Goal: Communication & Community: Answer question/provide support

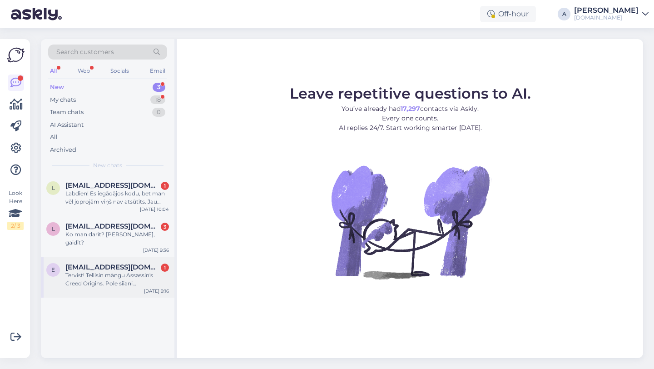
click at [134, 272] on div "Tervist! Tellisin mängu Assassin's Creed Origins. Pole siiani mängu kätte saanu…" at bounding box center [117, 279] width 104 height 16
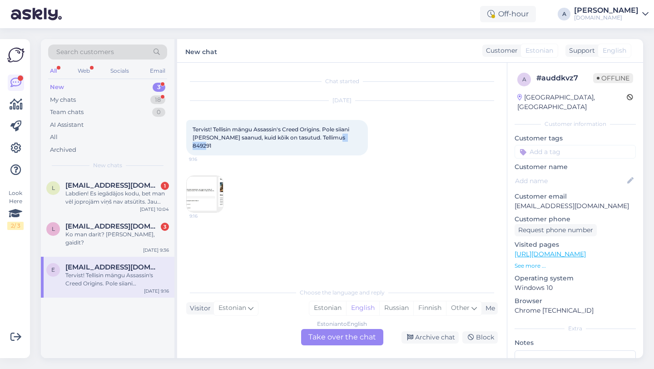
drag, startPoint x: 356, startPoint y: 137, endPoint x: 337, endPoint y: 137, distance: 19.1
click at [337, 137] on span "Tervist! Tellisin mängu Assassin's Creed Origins. Pole siiani mängu kätte saanu…" at bounding box center [272, 137] width 158 height 23
copy span "849291"
click at [323, 337] on div "Estonian to English Take over the chat" at bounding box center [342, 337] width 82 height 16
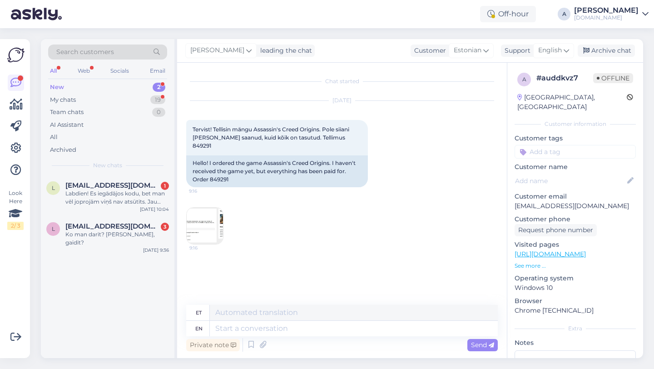
click at [202, 233] on img at bounding box center [205, 226] width 36 height 36
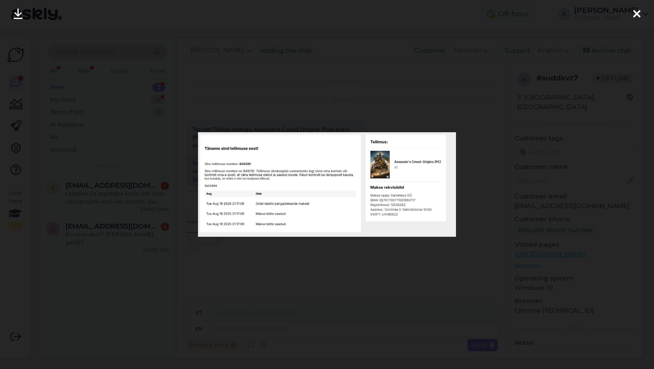
click at [635, 16] on icon at bounding box center [636, 15] width 7 height 12
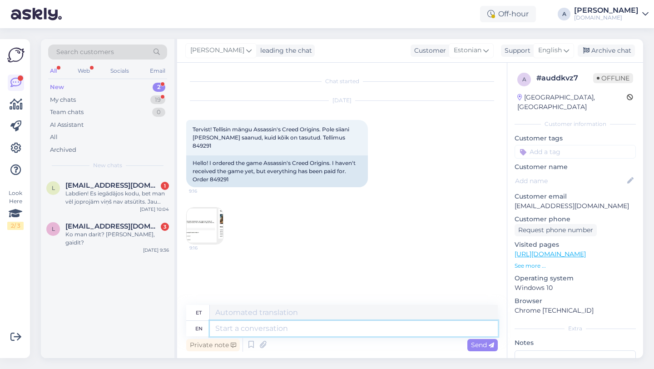
click at [265, 330] on textarea at bounding box center [354, 328] width 288 height 15
type textarea "Hey t"
type textarea "Hei"
type textarea "Hey there!"
type textarea "Tere!"
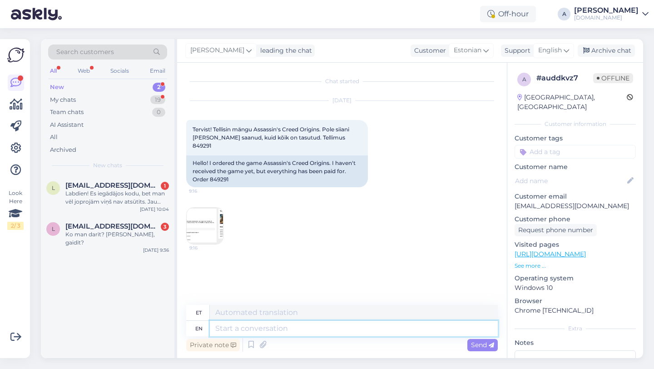
scroll to position [12, 0]
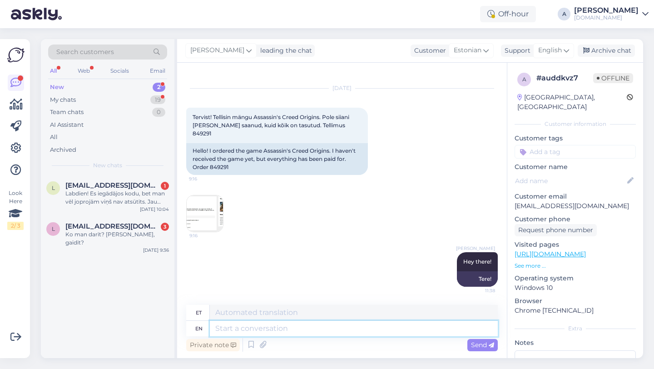
paste textarea "Due to unexpectedly high demand, the supplier has encountered delivery difficul…"
type textarea "Due to unexpectedly high demand, the supplier has encountered delivery difficul…"
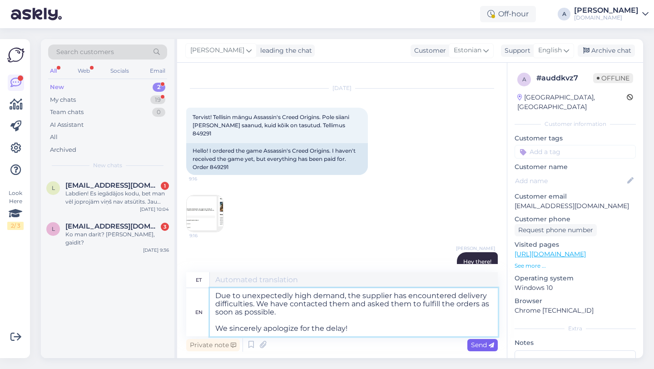
type textarea "Ootamatult suure nõudluse tõttu on tarnijal tekkinud tarneraskusi. Oleme nendeg…"
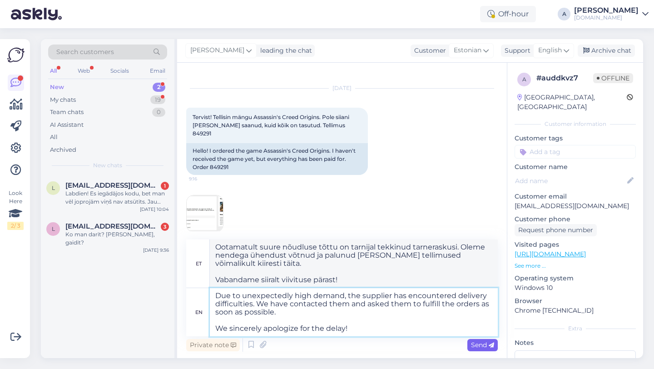
type textarea "Due to unexpectedly high demand, the supplier has encountered delivery difficul…"
click at [481, 343] on span "Send" at bounding box center [482, 345] width 23 height 8
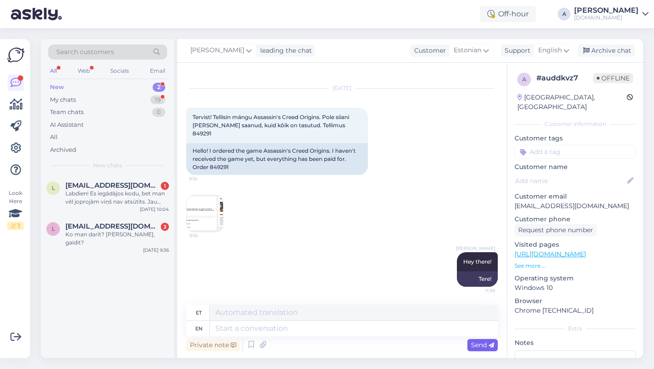
scroll to position [132, 0]
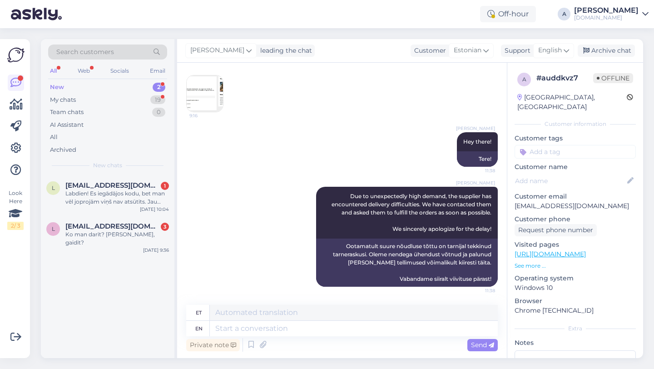
click at [549, 145] on input at bounding box center [575, 152] width 121 height 14
type input "orde"
click at [557, 171] on div "Order_delay" at bounding box center [575, 175] width 42 height 9
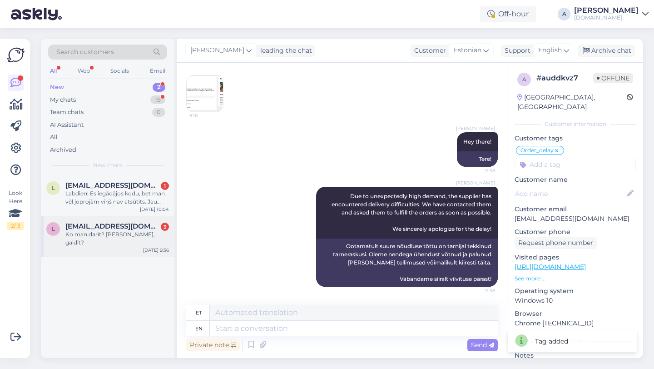
click at [66, 233] on div "Ko man darīt? Tad sanāk, gaidīt?" at bounding box center [117, 238] width 104 height 16
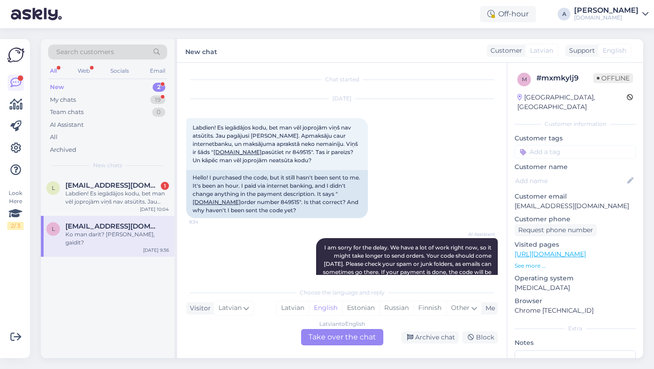
scroll to position [0, 0]
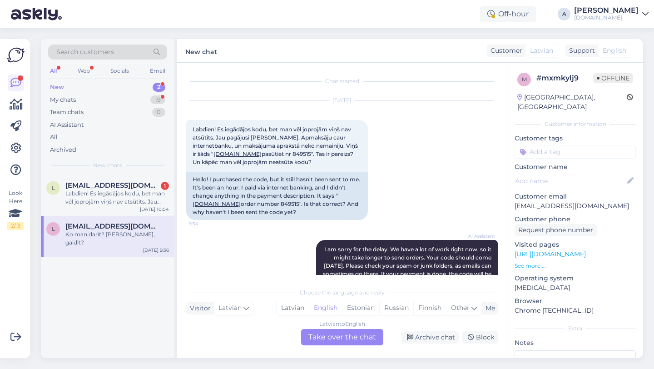
click at [332, 333] on div "Latvian to English Take over the chat" at bounding box center [342, 337] width 82 height 16
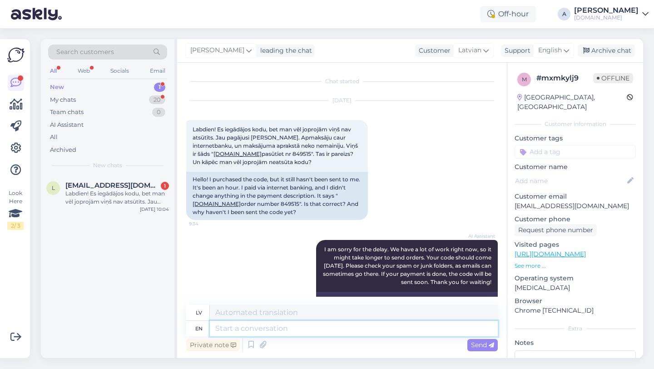
click at [313, 335] on textarea at bounding box center [354, 328] width 288 height 15
type textarea "Hey th"
type textarea "Hei"
type textarea "Hey there!"
type textarea "Sveiki!"
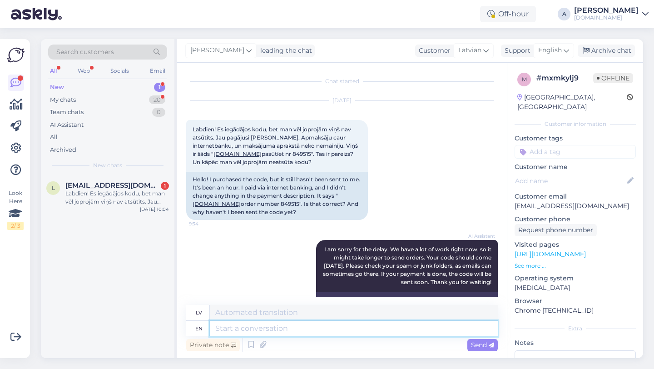
scroll to position [279, 0]
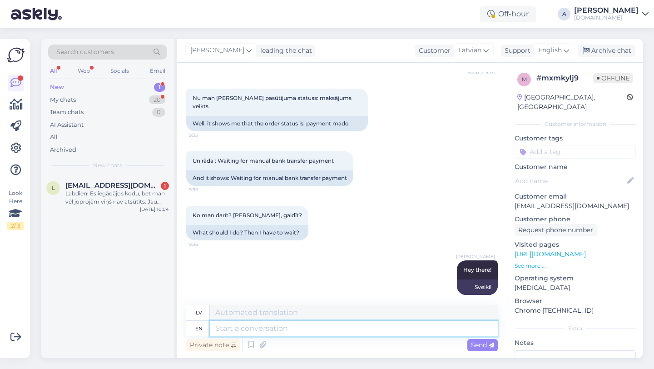
paste textarea "Due to unexpectedly high demand, the supplier has encountered delivery difficul…"
type textarea "Due to unexpectedly high demand, the supplier has encountered delivery difficul…"
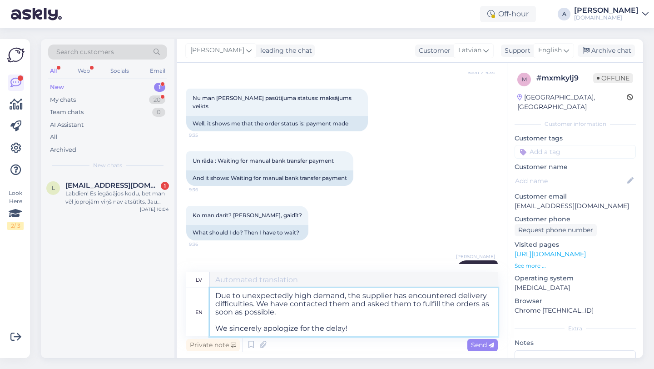
scroll to position [0, 0]
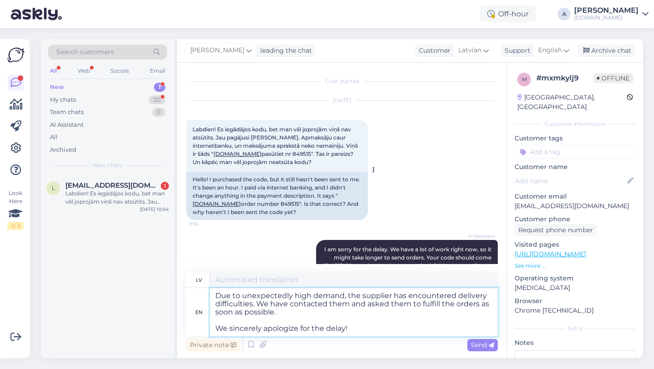
type textarea "Negaidīti lielā pieprasījuma dēļ piegādātājam ir radušās piegādes grūtības. Esa…"
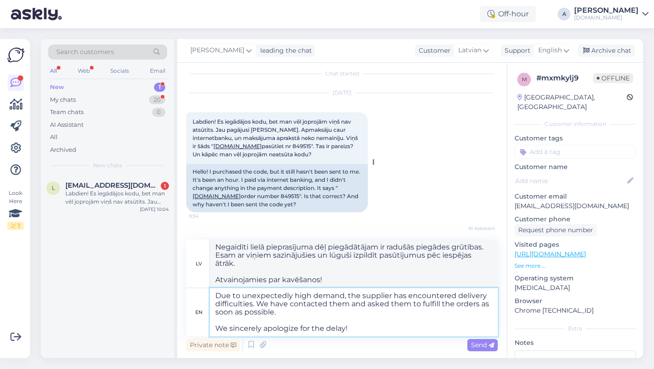
scroll to position [8, 0]
type textarea "Due to unexpectedly high demand, the supplier has encountered delivery difficul…"
drag, startPoint x: 281, startPoint y: 194, endPoint x: 262, endPoint y: 195, distance: 19.1
click at [262, 195] on div "Hello! I purchased the code, but it still hasn't been sent to me. It's been an …" at bounding box center [277, 188] width 182 height 48
copy div "849515"
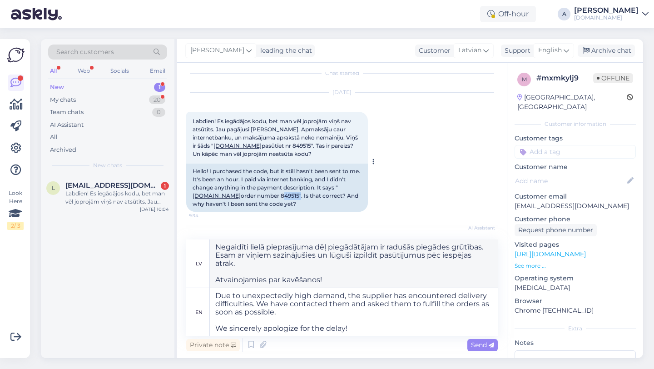
scroll to position [345, 0]
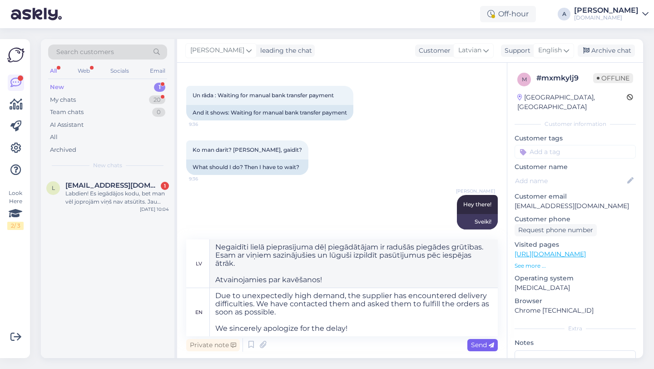
click at [482, 342] on span "Send" at bounding box center [482, 345] width 23 height 8
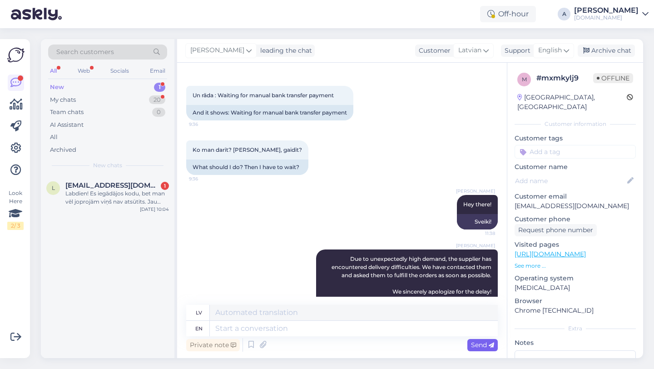
scroll to position [399, 0]
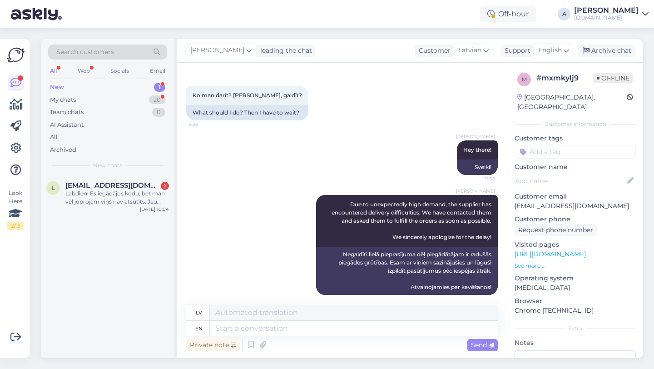
click at [561, 145] on input at bounding box center [575, 152] width 121 height 14
type input "orde"
click at [569, 171] on div "Order_delay" at bounding box center [575, 175] width 42 height 9
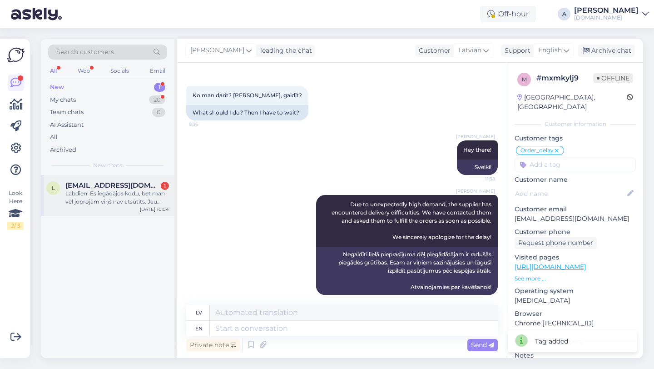
click at [138, 196] on div "Labdien! Es iegādājos kodu, bet man vēl joprojām viņš nav atsūtīts. Jau pagājus…" at bounding box center [117, 197] width 104 height 16
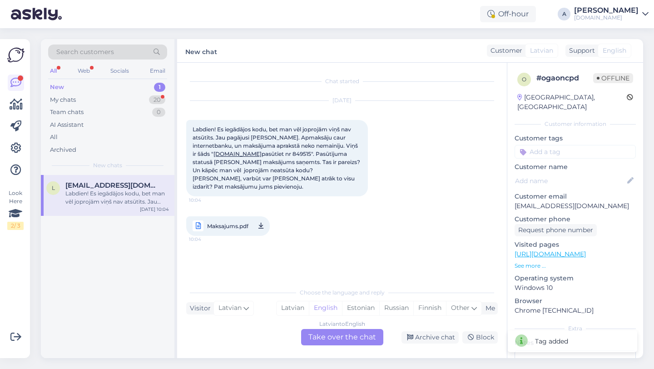
click at [335, 339] on div "Latvian to English Take over the chat" at bounding box center [342, 337] width 82 height 16
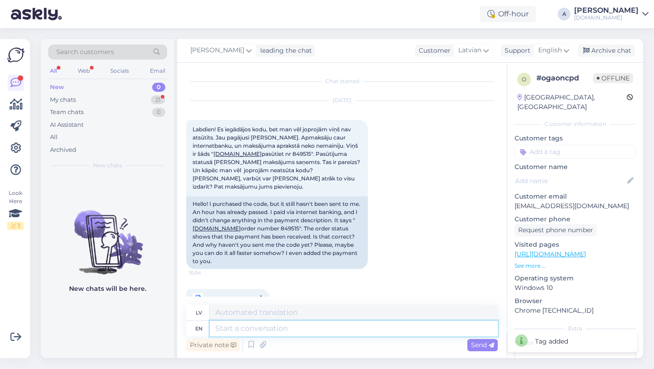
click at [258, 335] on textarea at bounding box center [354, 328] width 288 height 15
type textarea "HEY T"
type textarea "SVEIKI"
type textarea "Hey the"
type textarea "Hei"
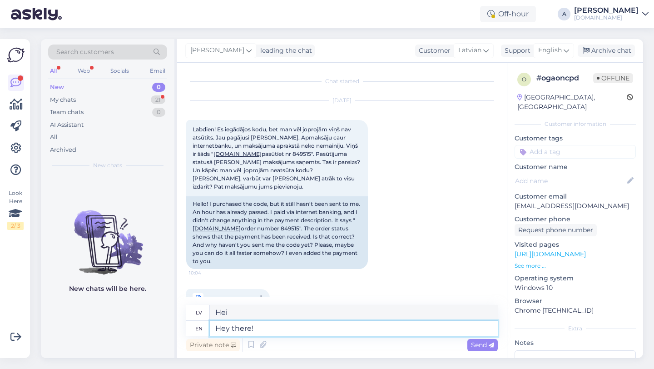
type textarea "Hey there!"
type textarea "Sveiki!"
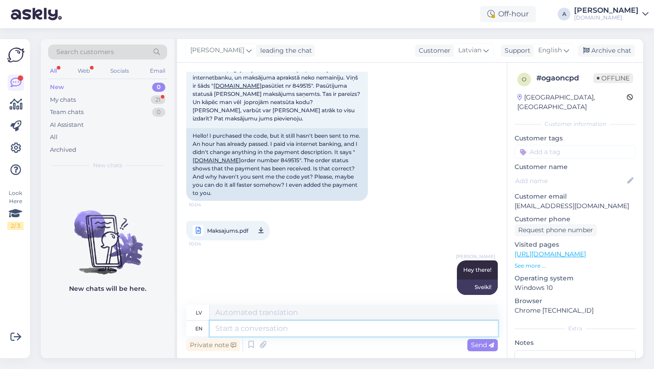
paste textarea "849515"
type textarea "849515"
drag, startPoint x: 254, startPoint y: 323, endPoint x: 208, endPoint y: 327, distance: 46.0
click at [208, 327] on div "en 849515" at bounding box center [342, 328] width 312 height 15
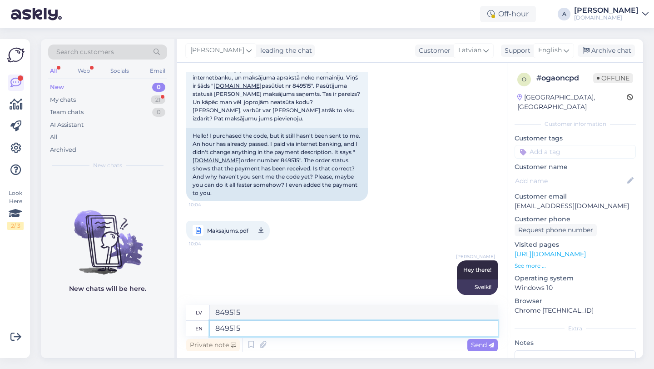
drag, startPoint x: 244, startPoint y: 323, endPoint x: 258, endPoint y: 328, distance: 14.4
click at [258, 328] on textarea "849515" at bounding box center [354, 328] width 288 height 15
paste textarea "Due to unexpectedly high demand, the supplier has encountered delivery difficul…"
type textarea "Due to unexpectedly high demand, the supplier has encountered delivery difficul…"
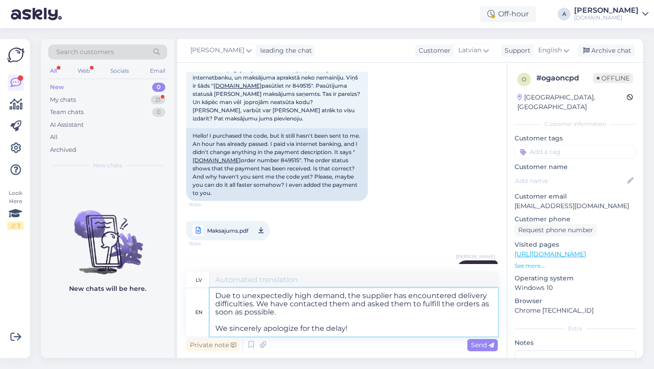
type textarea "Negaidīti lielā pieprasījuma dēļ piegādātājam ir radušās piegādes grūtības. Esa…"
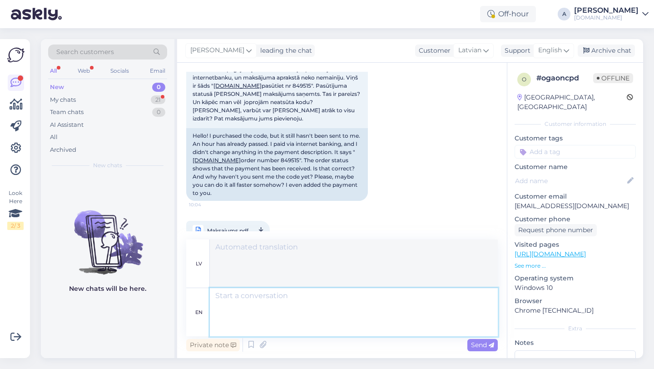
scroll to position [188, 0]
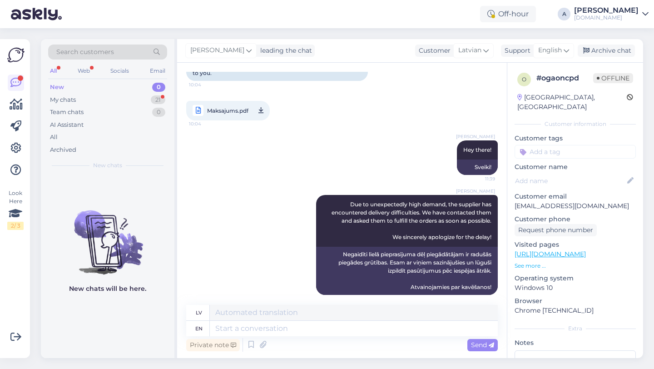
click at [563, 145] on input at bounding box center [575, 152] width 121 height 14
type input "orde"
click at [573, 173] on span "Order_delay" at bounding box center [575, 175] width 33 height 5
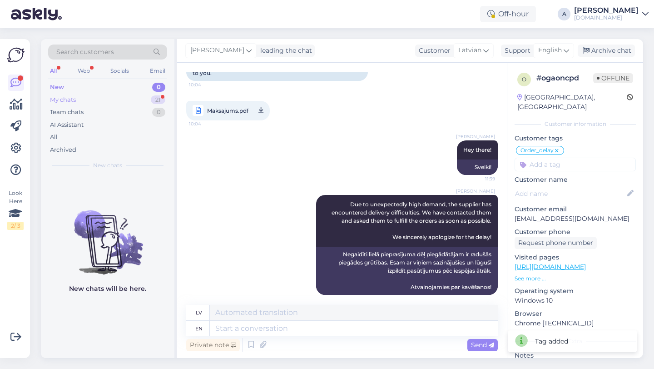
click at [163, 96] on div "21" at bounding box center [158, 99] width 15 height 9
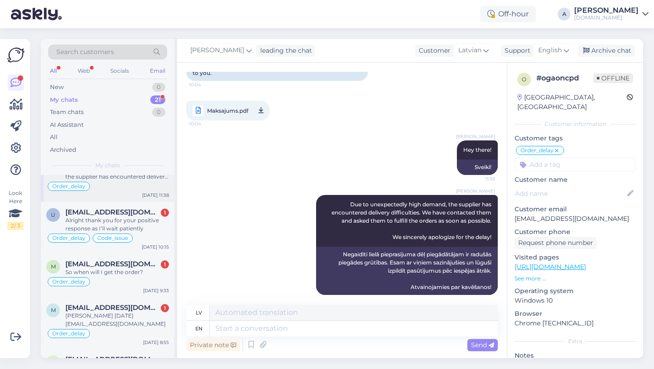
scroll to position [153, 0]
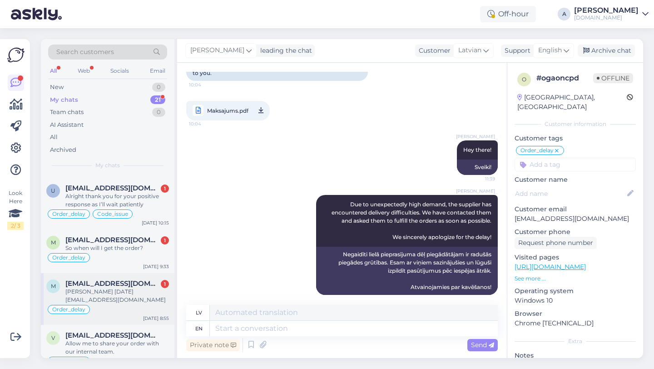
click at [104, 297] on div "Maris Veskimäe 29.01.1989 marisveskimae@gmail.com" at bounding box center [117, 296] width 104 height 16
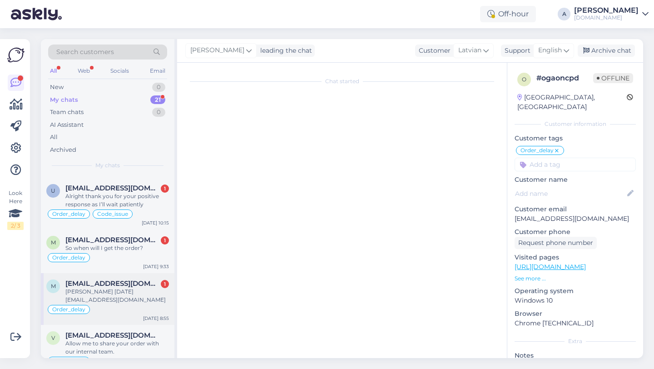
scroll to position [1367, 0]
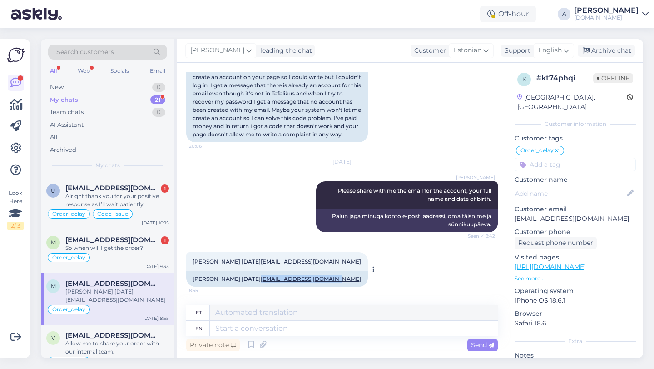
copy link "[EMAIL_ADDRESS][DOMAIN_NAME]"
click at [254, 333] on textarea at bounding box center [354, 328] width 288 height 15
type textarea "Thanks"
type textarea "Tänud"
type textarea "Thanks for b"
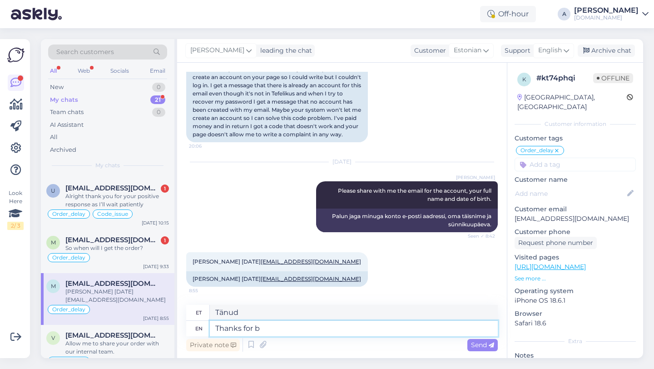
type textarea "Tänan teid"
type textarea "Thanks for being so"
type textarea "Tänan teid olemise eest"
type textarea "Thanks for being so pa"
type textarea "Aitäh, et nii oled"
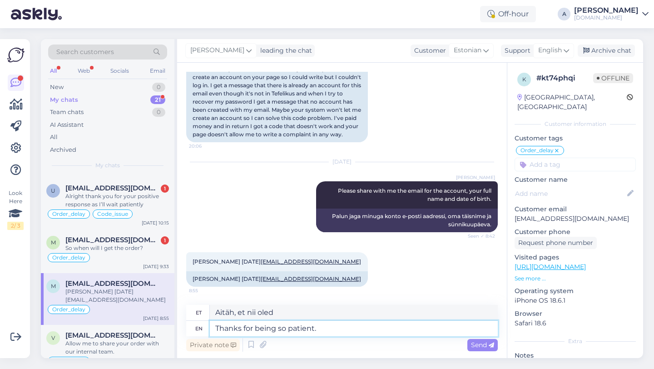
type textarea "Thanks for being so patient."
type textarea "Tänan kannatlikkuse eest."
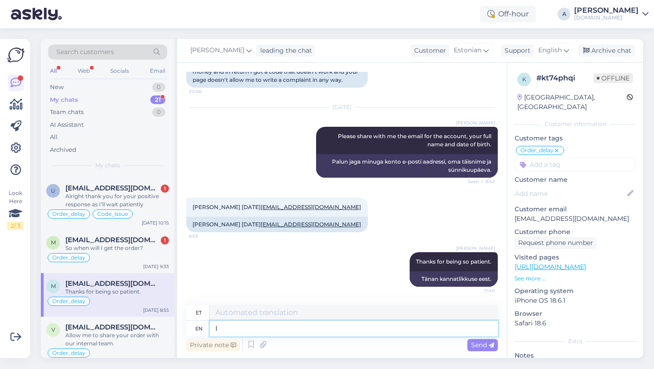
type textarea "I"
type textarea "Mina"
type textarea "I already"
type textarea "Ma juba"
type textarea "I already unblock"
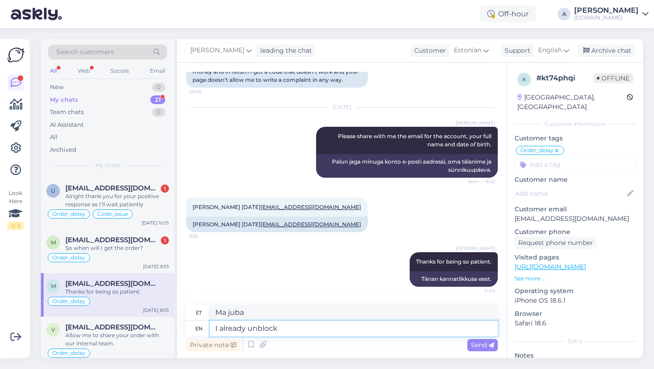
type textarea "Ma juba blokeerisin"
type textarea "I already unblock the a"
type textarea "Ma juba blokeeringu eemaldasin"
type textarea "I already unblock the account"
type textarea "Ma olen juba konto blokeeringu tühistanud"
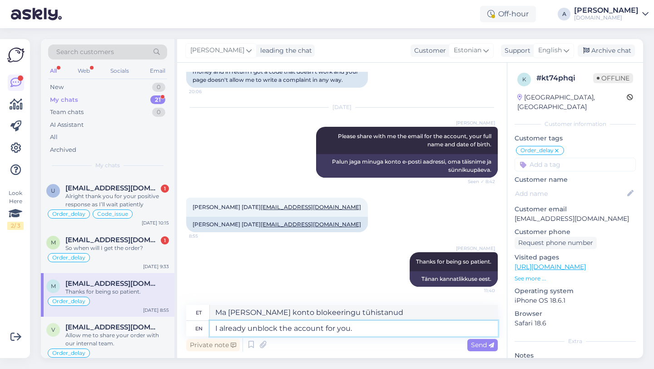
type textarea "I already unblock the account for you."
type textarea "Ma juba avasin sinu konto blokeeringu."
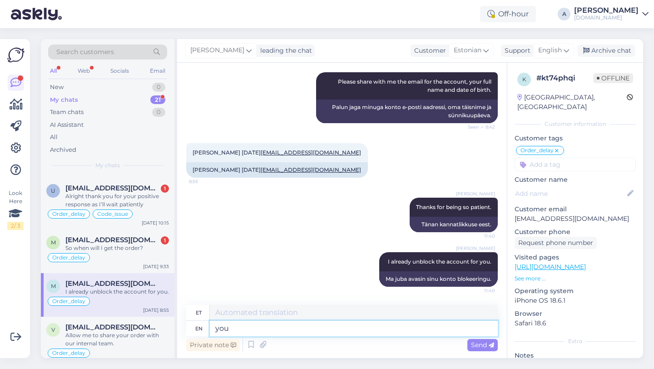
type textarea "you"
type textarea "sina"
type textarea "y"
type textarea "You"
type textarea "Sina"
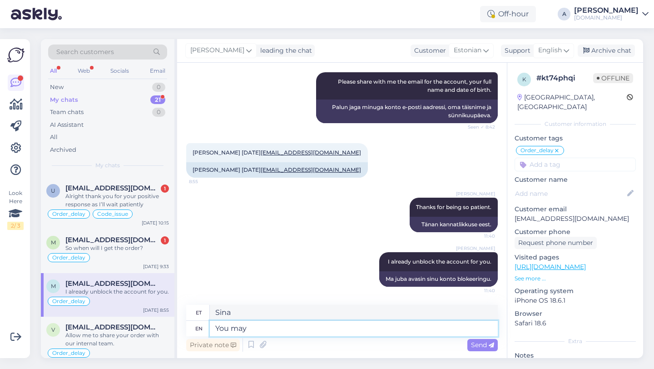
type textarea "You may"
type textarea "Sa võid"
type textarea "You may try"
type textarea "Võite proovida"
type textarea "You may try to access a"
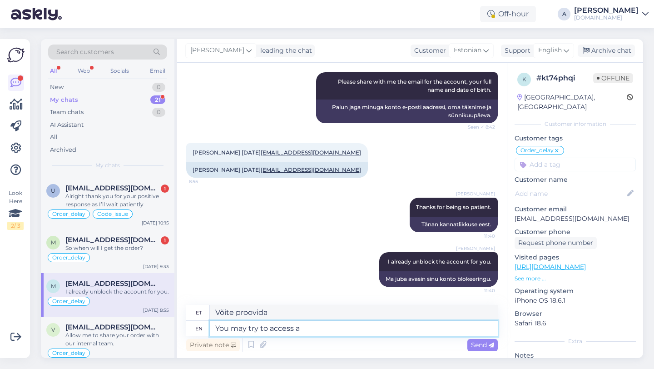
type textarea "Võite proovida juurde pääseda"
type textarea "You may try to access and"
type textarea "Võite proovida juurde pääseda ja"
type textarea "You may try to access and checnge"
type textarea "Võite proovida juurde pääseda ja kontrollida"
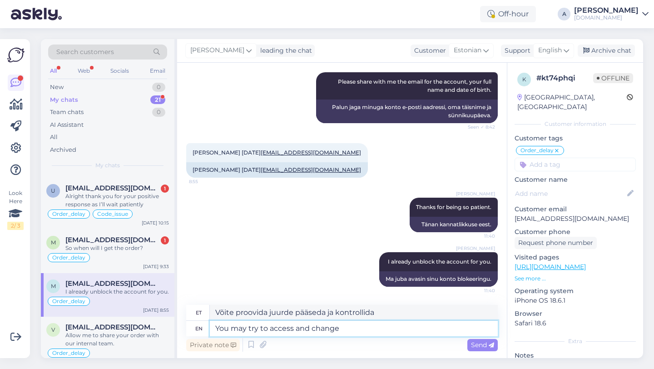
type textarea "You may try to access and change"
type textarea "Võite proovida juurde pääseda ja seda muuta"
type textarea "You may try to access and change your p"
type textarea "Võite proovida oma"
type textarea "You may try to access and change your password."
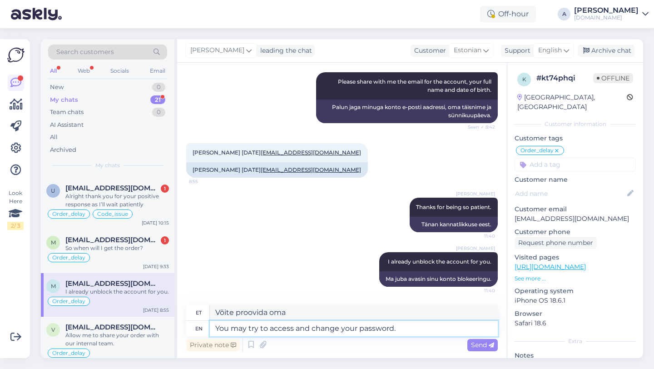
type textarea "Võite proovida oma paroolile ligi pääseda ja seda muuta."
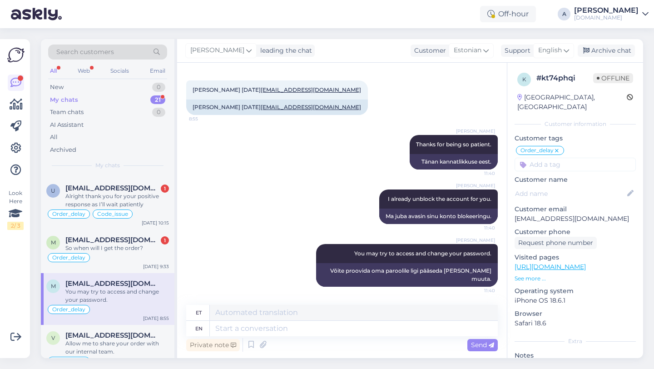
click at [544, 158] on input at bounding box center [575, 165] width 121 height 14
type input "bl"
click at [575, 186] on span "Blocked_account" at bounding box center [576, 188] width 48 height 5
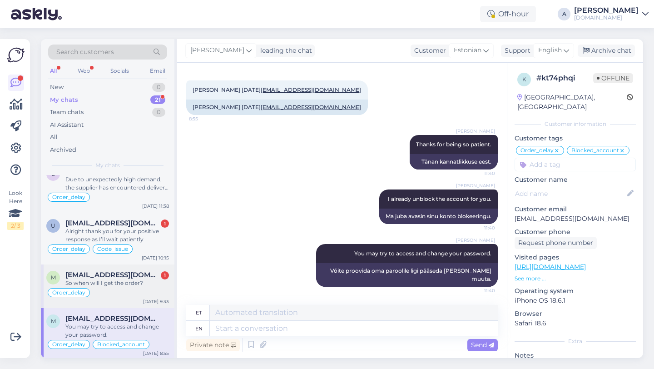
scroll to position [86, 0]
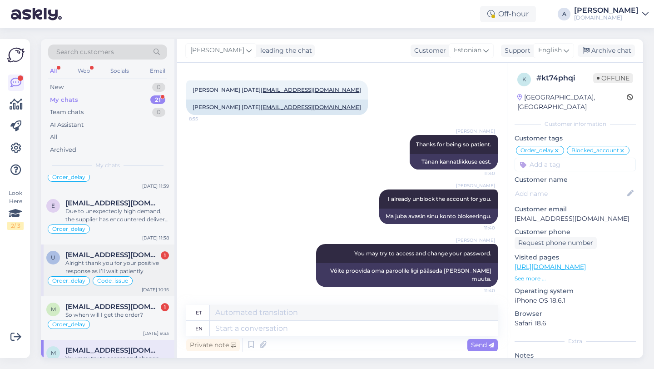
click at [136, 268] on div "Alright thank you for your positive response as I’ll wait patiently" at bounding box center [117, 267] width 104 height 16
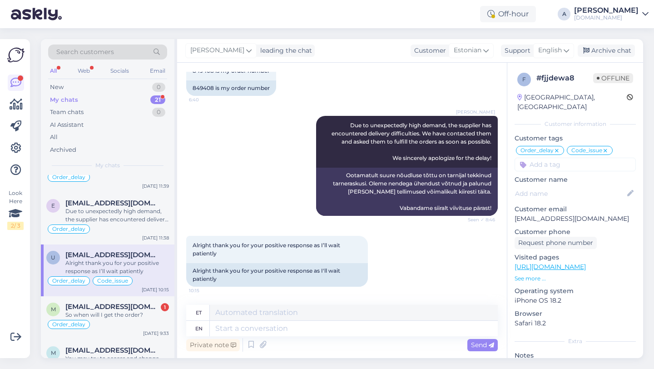
scroll to position [6376, 0]
click at [233, 327] on textarea at bounding box center [354, 328] width 288 height 15
type textarea "You're we"
type textarea "Sa oled"
type textarea "You're welcome!"
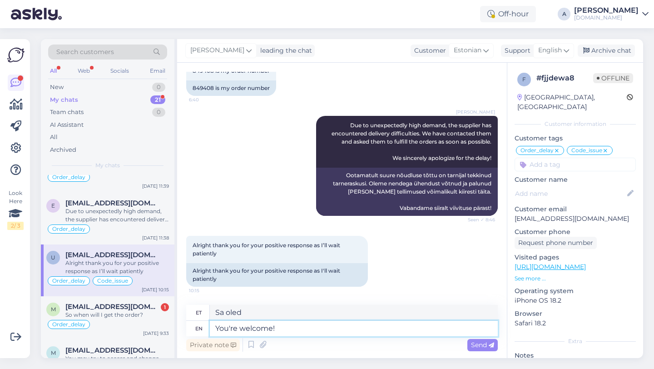
type textarea "Pole tänu väärt!"
type textarea "You're welcome!"
drag, startPoint x: 214, startPoint y: 86, endPoint x: 191, endPoint y: 86, distance: 22.7
click at [191, 86] on div "849408 is my order number" at bounding box center [231, 87] width 90 height 15
copy div "849408"
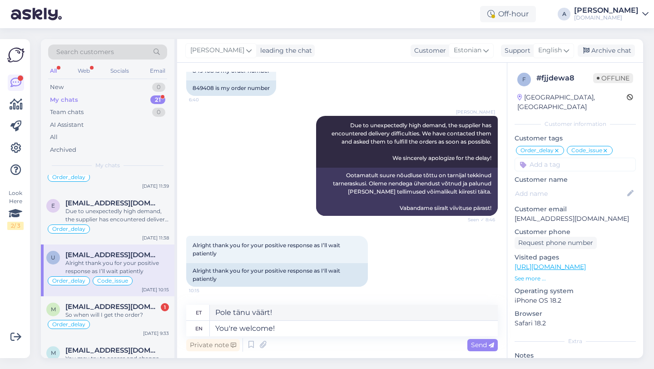
click at [486, 351] on div "Private note Send" at bounding box center [342, 344] width 312 height 17
click at [483, 348] on span "Send" at bounding box center [482, 345] width 23 height 8
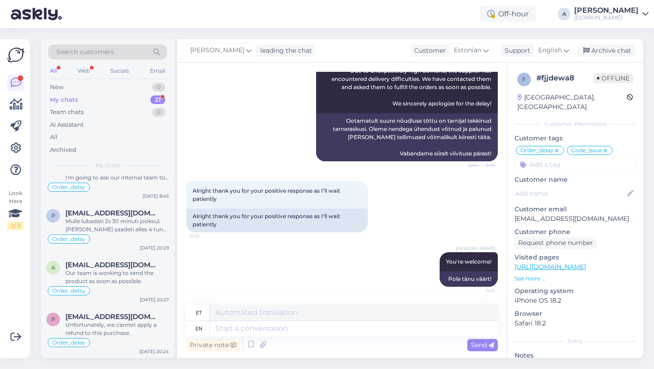
scroll to position [0, 0]
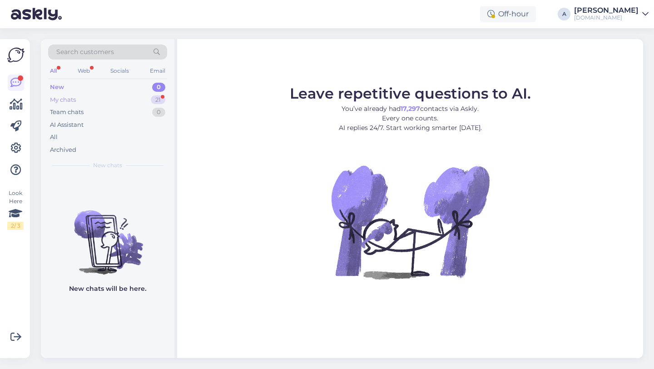
click at [134, 96] on div "My chats 21" at bounding box center [107, 100] width 119 height 13
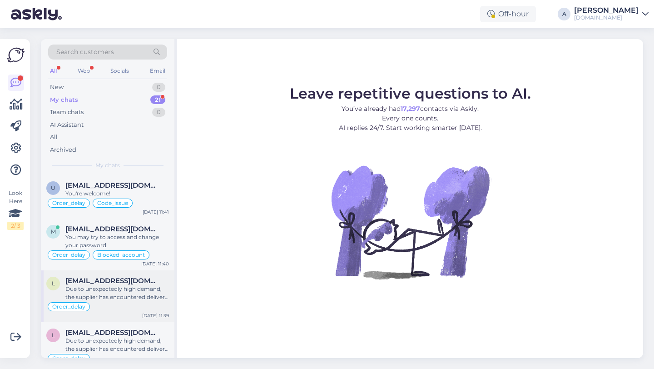
click at [144, 288] on div "Due to unexpectedly high demand, the supplier has encountered delivery difficul…" at bounding box center [117, 293] width 104 height 16
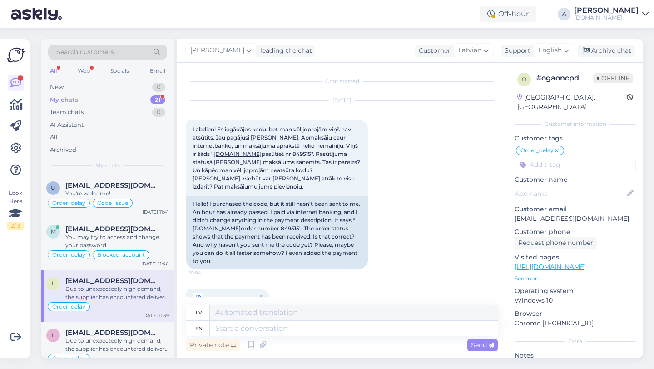
scroll to position [188, 0]
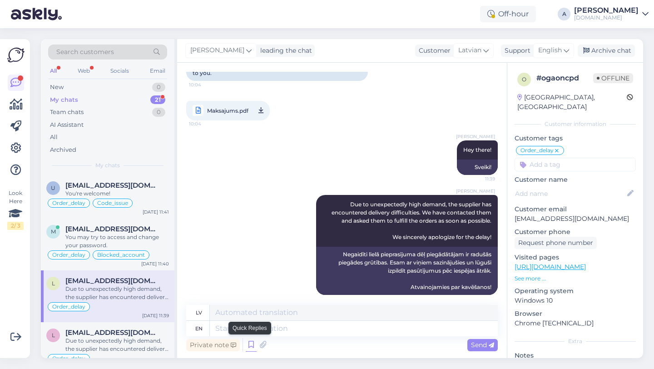
click at [251, 341] on icon at bounding box center [251, 345] width 11 height 14
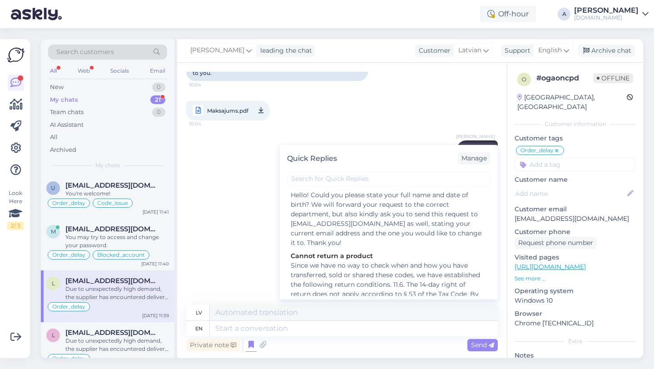
scroll to position [1262, 0]
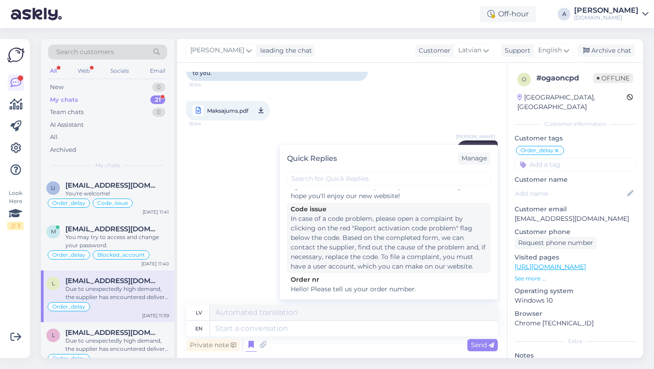
click at [337, 220] on div "In case of a code problem, please open a complaint by clicking on the red "Repo…" at bounding box center [389, 242] width 196 height 57
type textarea "Ja rodas problēma ar kodu, lūdzu, atveriet sūdzību, zem koda noklikšķinot uz sa…"
type textarea "In case of a code problem, please open a complaint by clicking on the red "Repo…"
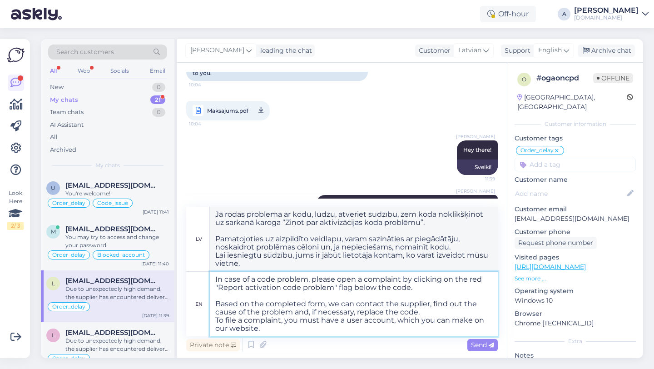
drag, startPoint x: 268, startPoint y: 326, endPoint x: 199, endPoint y: 262, distance: 93.5
click at [199, 262] on div "lv [PERSON_NAME] problēma ar kodu, lūdzu, atveriet sūdzību, zem koda noklikšķin…" at bounding box center [342, 271] width 312 height 129
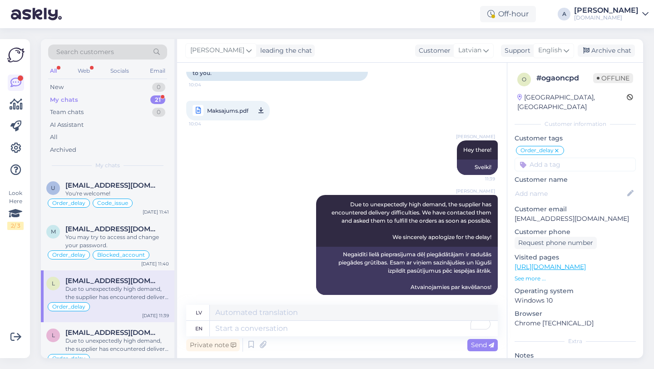
click at [137, 52] on div "Search customers" at bounding box center [107, 52] width 119 height 15
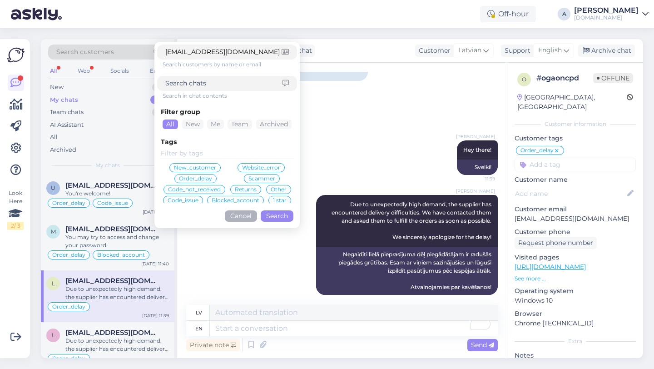
type input "[EMAIL_ADDRESS][DOMAIN_NAME]"
click at [268, 215] on button "Search" at bounding box center [277, 215] width 33 height 11
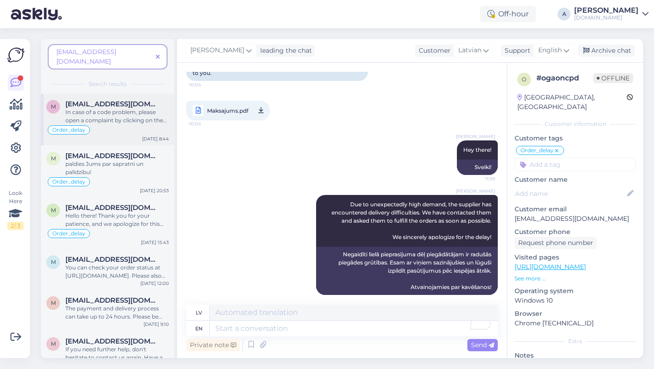
click at [111, 108] on div "In case of a code problem, please open a complaint by clicking on the red "Repo…" at bounding box center [117, 116] width 104 height 16
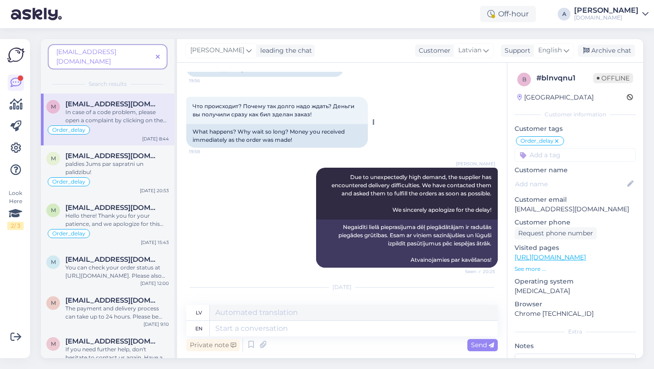
scroll to position [5641, 0]
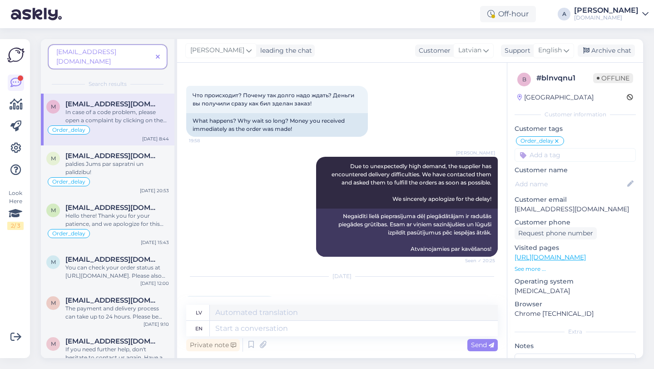
click at [157, 54] on icon at bounding box center [158, 57] width 4 height 6
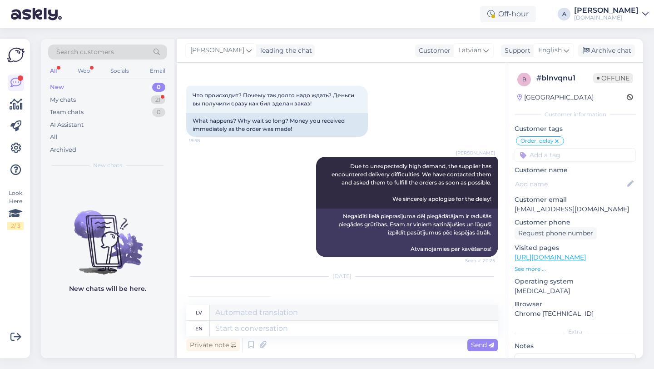
click at [137, 53] on div "Search customers" at bounding box center [107, 52] width 119 height 15
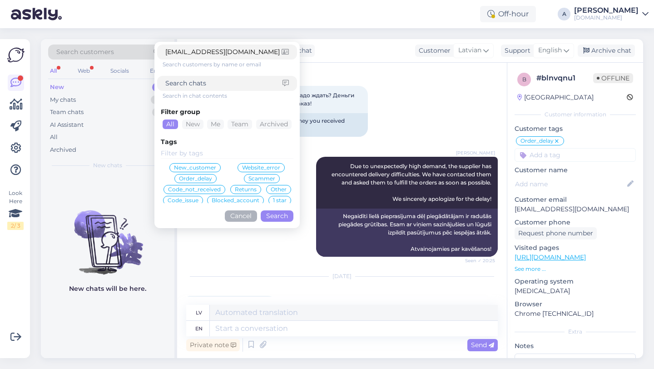
type input "[EMAIL_ADDRESS][DOMAIN_NAME]"
click at [269, 217] on button "Search" at bounding box center [277, 215] width 33 height 11
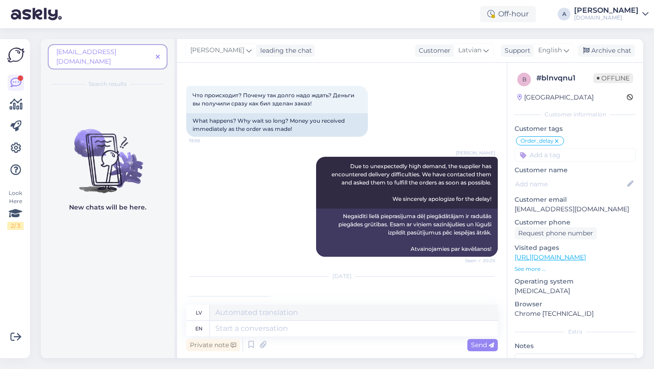
click at [135, 46] on div "[EMAIL_ADDRESS][DOMAIN_NAME]" at bounding box center [107, 57] width 119 height 25
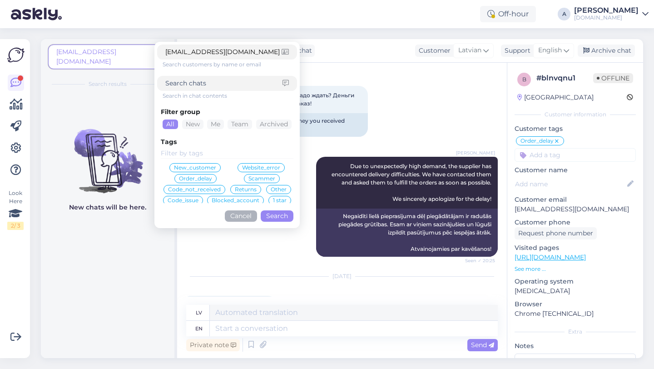
click at [139, 53] on span "[EMAIL_ADDRESS][DOMAIN_NAME]" at bounding box center [104, 56] width 96 height 19
click at [249, 215] on button "Cancel" at bounding box center [241, 215] width 32 height 11
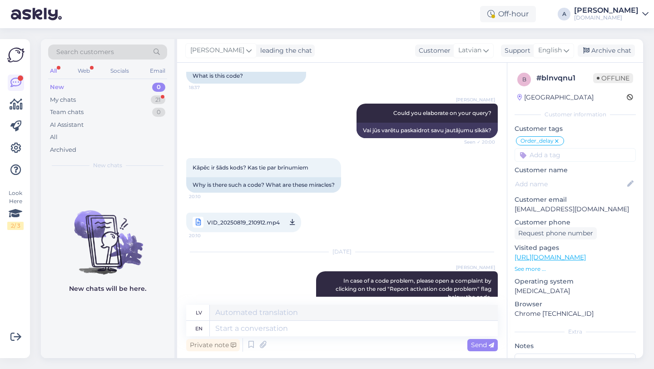
scroll to position [6610, 0]
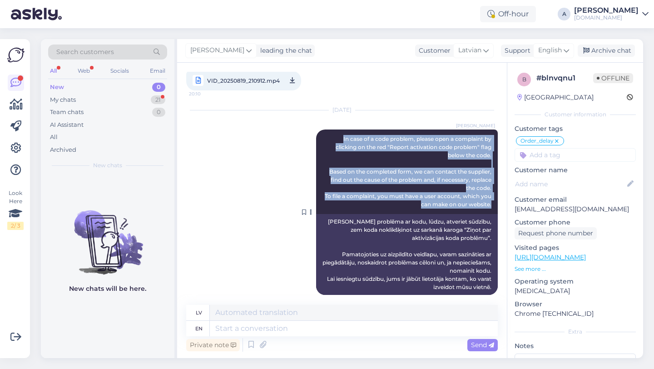
drag, startPoint x: 493, startPoint y: 196, endPoint x: 356, endPoint y: 131, distance: 152.4
click at [340, 129] on div "[PERSON_NAME] In case of a code problem, please open a complaint by clicking on…" at bounding box center [407, 171] width 182 height 85
copy span "In case of a code problem, please open a complaint by clicking on the red "Repo…"
click at [125, 54] on div "Search customers" at bounding box center [107, 52] width 119 height 15
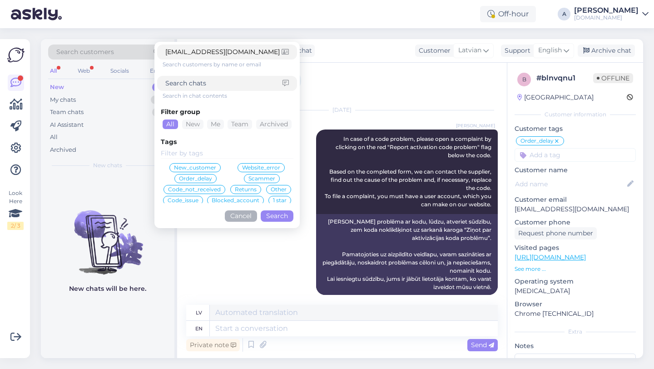
type input "[EMAIL_ADDRESS][DOMAIN_NAME]"
click at [277, 215] on button "Search" at bounding box center [277, 215] width 33 height 11
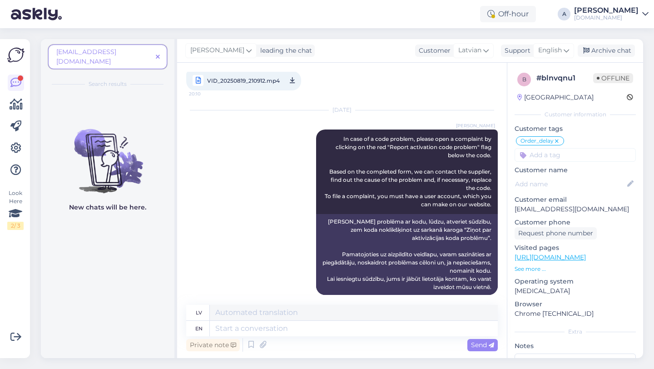
click at [160, 52] on span at bounding box center [157, 57] width 11 height 10
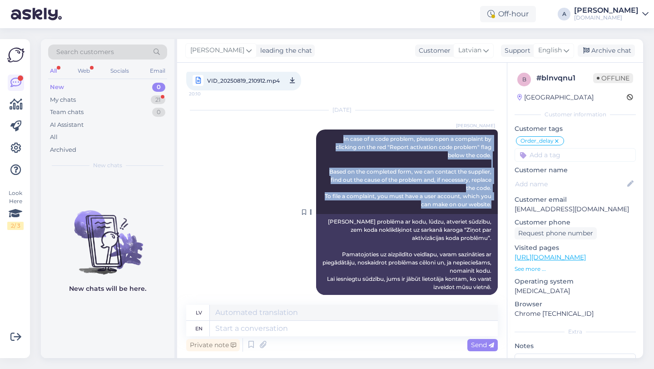
drag, startPoint x: 494, startPoint y: 196, endPoint x: 324, endPoint y: 128, distance: 183.1
click at [324, 129] on div "[PERSON_NAME] In case of a code problem, please open a complaint by clicking on…" at bounding box center [407, 171] width 182 height 85
copy span "In case of a code problem, please open a complaint by clicking on the red "Repo…"
click at [142, 100] on div "My chats 21" at bounding box center [107, 100] width 119 height 13
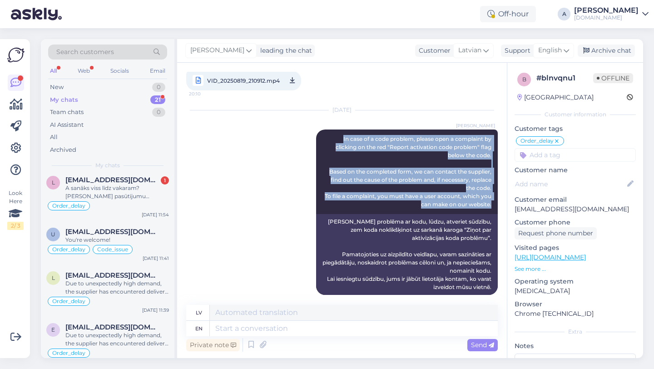
scroll to position [0, 0]
